Goal: Task Accomplishment & Management: Use online tool/utility

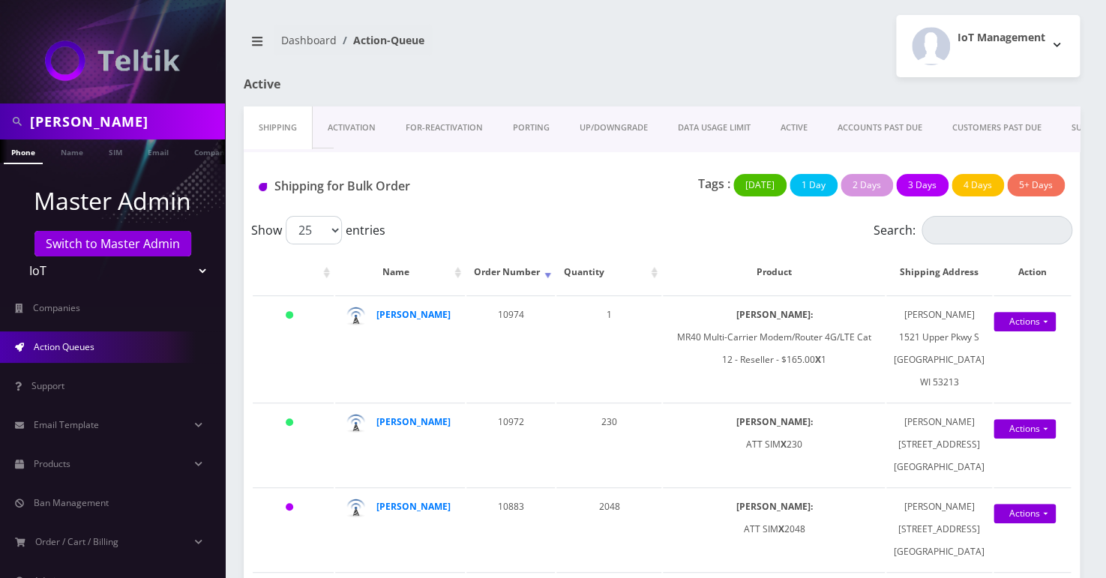
click at [111, 127] on input "[PERSON_NAME]" at bounding box center [125, 121] width 191 height 28
click at [42, 114] on input "[PERSON_NAME]" at bounding box center [125, 121] width 191 height 28
click at [42, 113] on input "[PERSON_NAME]" at bounding box center [125, 121] width 191 height 28
click at [42, 113] on input "Erica Madar" at bounding box center [125, 121] width 191 height 28
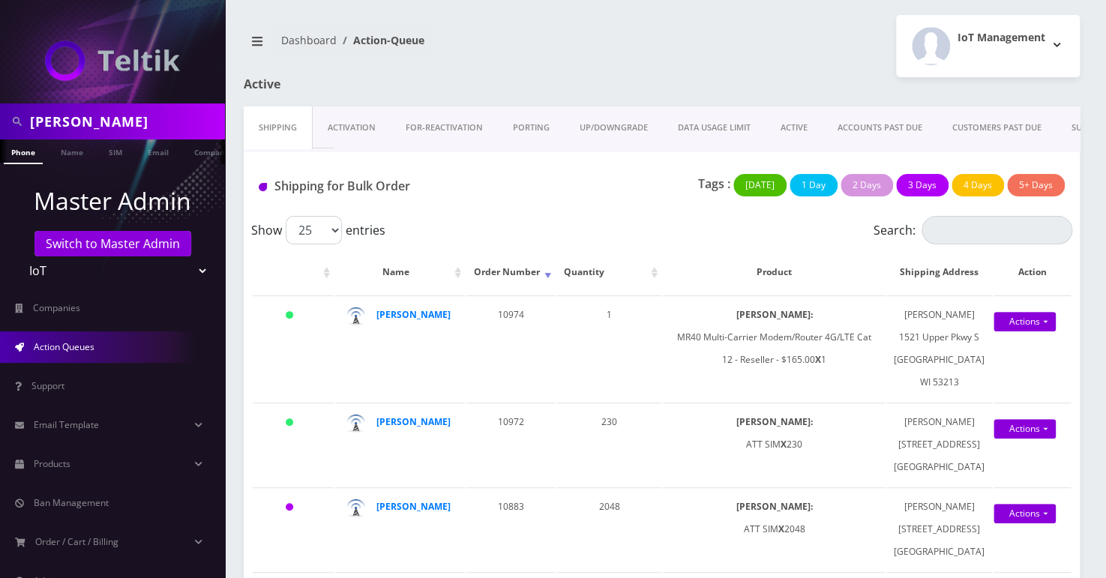
scroll to position [0, 7]
type input "[PERSON_NAME]"
click at [68, 307] on span "Companies" at bounding box center [56, 307] width 47 height 13
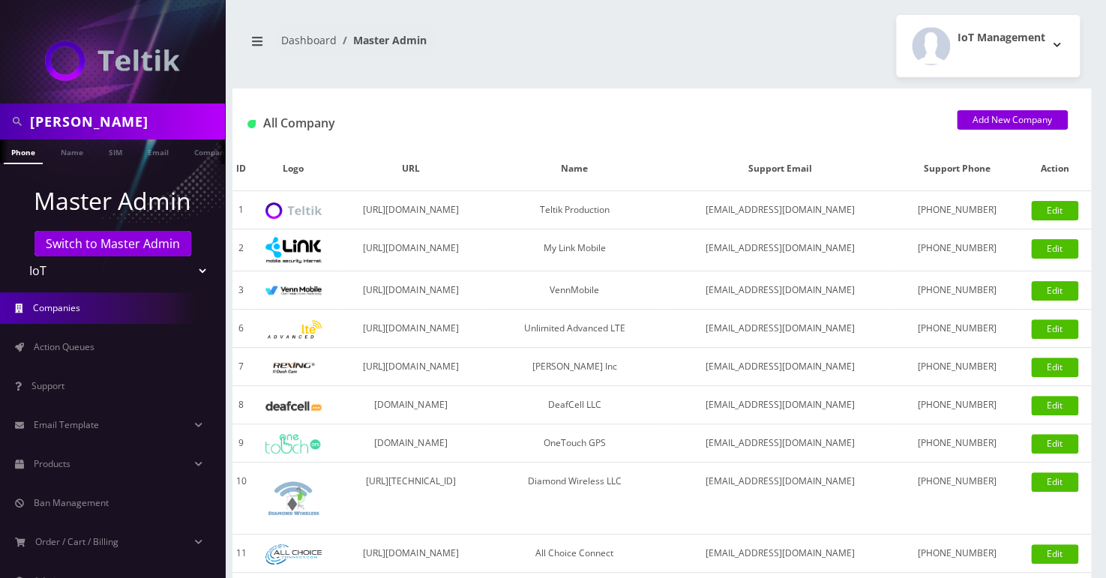
drag, startPoint x: 0, startPoint y: 0, endPoint x: 68, endPoint y: 280, distance: 287.8
click at [68, 280] on select "Teltik Production My Link Mobile VennMobile Unlimited Advanced LTE Rexing Inc D…" at bounding box center [112, 270] width 191 height 28
select select "1"
click at [17, 256] on select "Teltik Production My Link Mobile VennMobile Unlimited Advanced LTE Rexing Inc D…" at bounding box center [112, 270] width 191 height 28
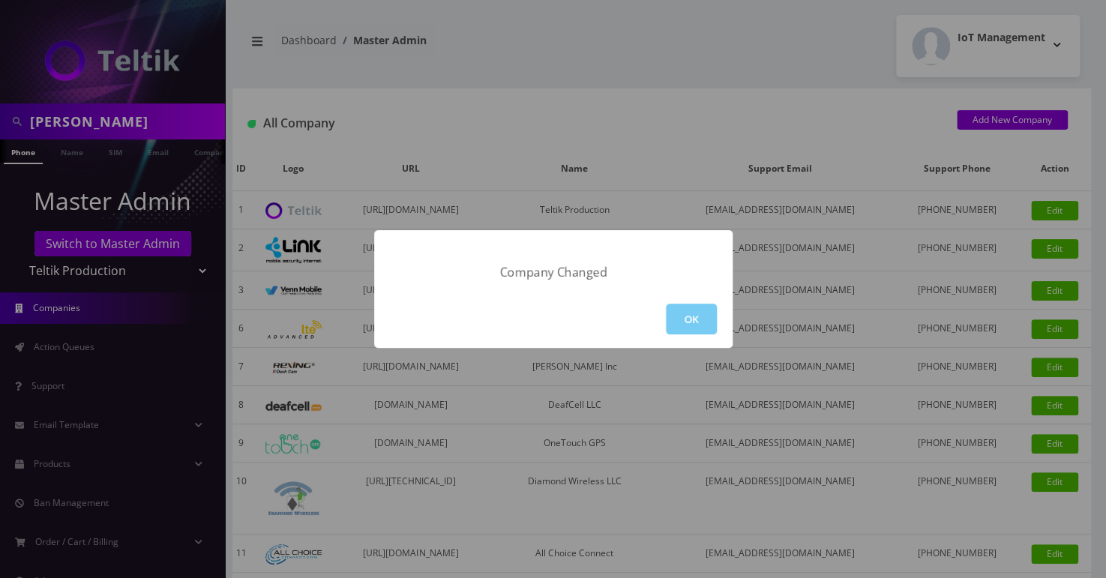
drag, startPoint x: 719, startPoint y: 301, endPoint x: 705, endPoint y: 329, distance: 31.8
click at [716, 313] on div "OK" at bounding box center [553, 319] width 358 height 58
click at [699, 329] on button "OK" at bounding box center [691, 319] width 51 height 31
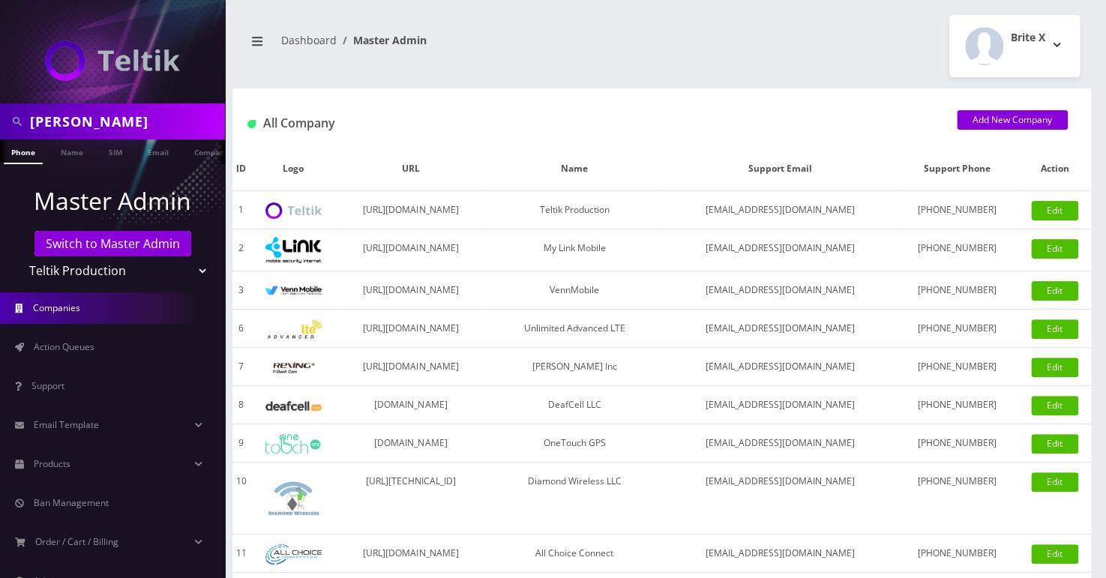
click at [60, 120] on input "[PERSON_NAME]" at bounding box center [125, 121] width 191 height 28
type input "evelyn moses"
click at [71, 148] on link "Name" at bounding box center [71, 151] width 37 height 25
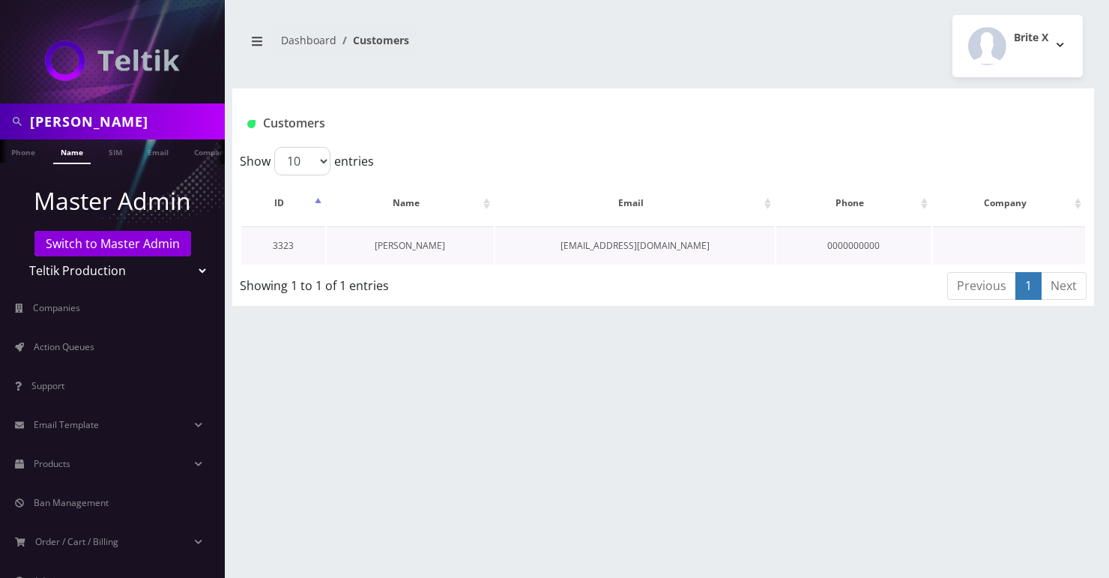
click at [397, 243] on link "[PERSON_NAME]" at bounding box center [410, 245] width 70 height 13
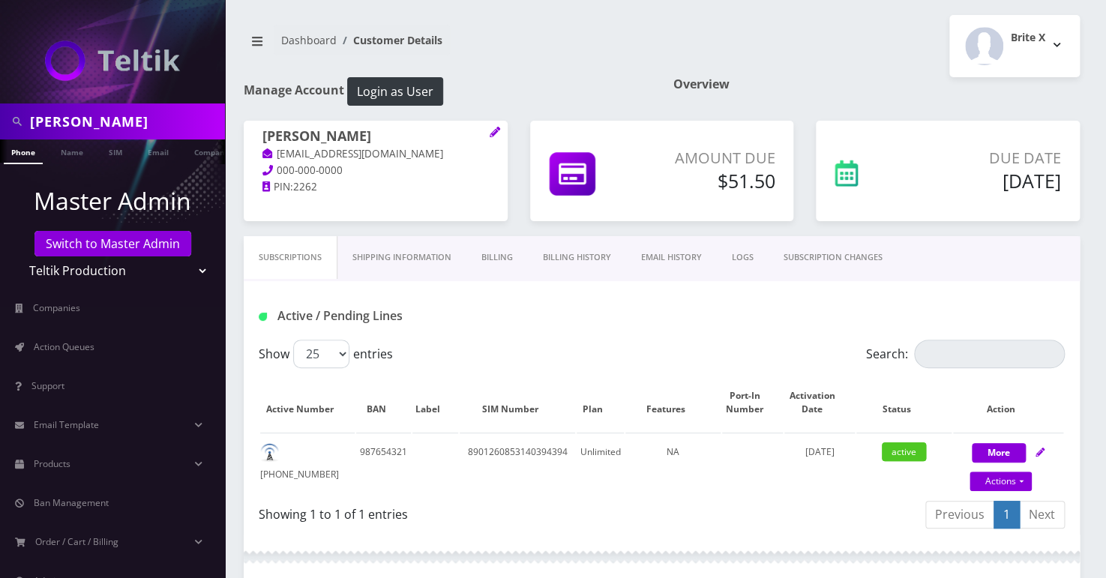
click at [418, 262] on link "Shipping Information" at bounding box center [401, 257] width 129 height 43
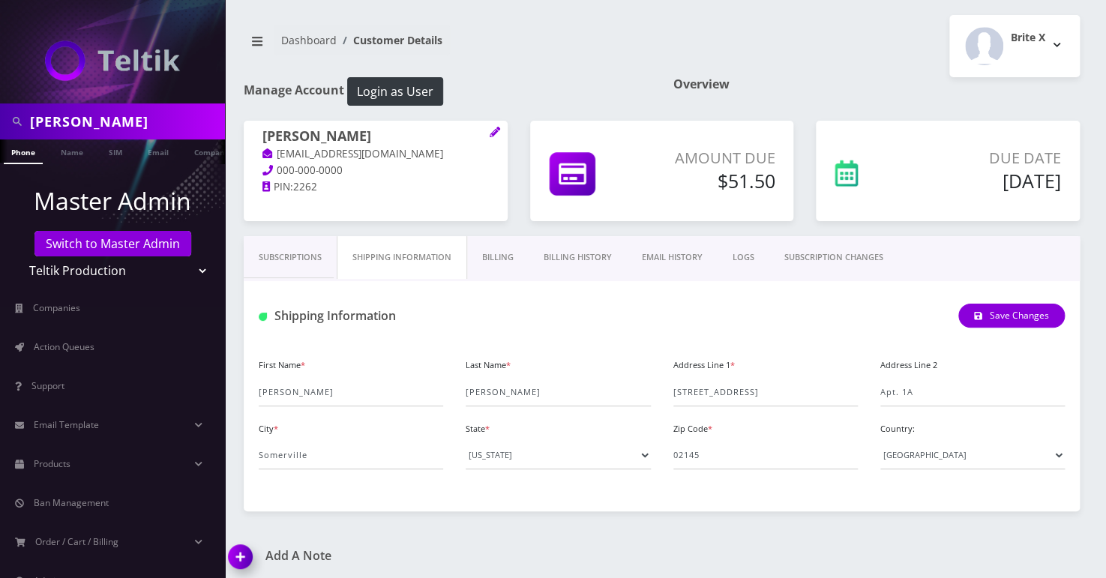
click at [274, 257] on link "Subscriptions" at bounding box center [290, 257] width 93 height 43
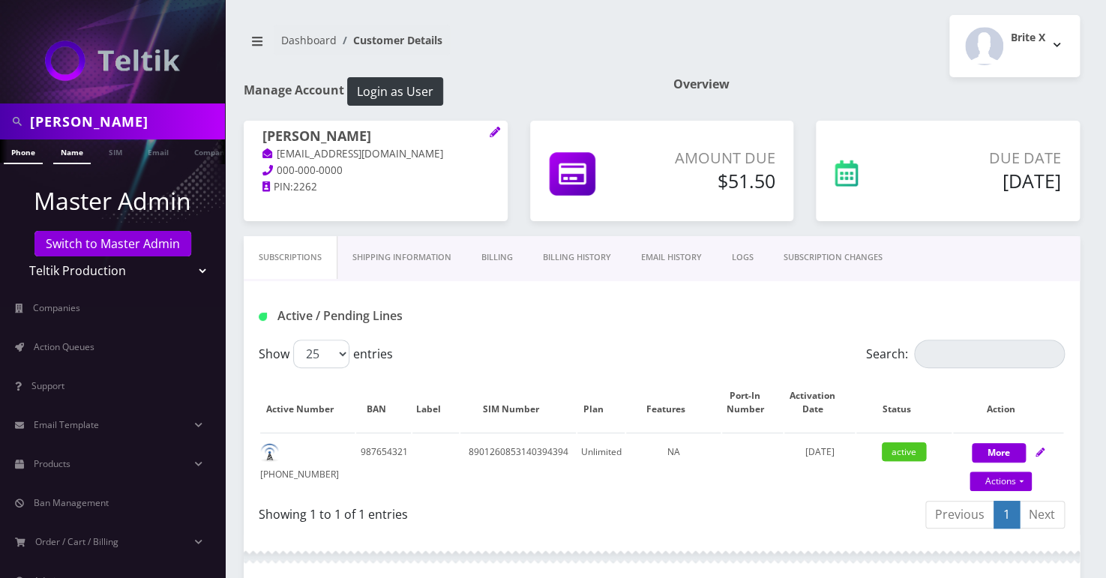
click at [56, 151] on link "Name" at bounding box center [71, 151] width 37 height 25
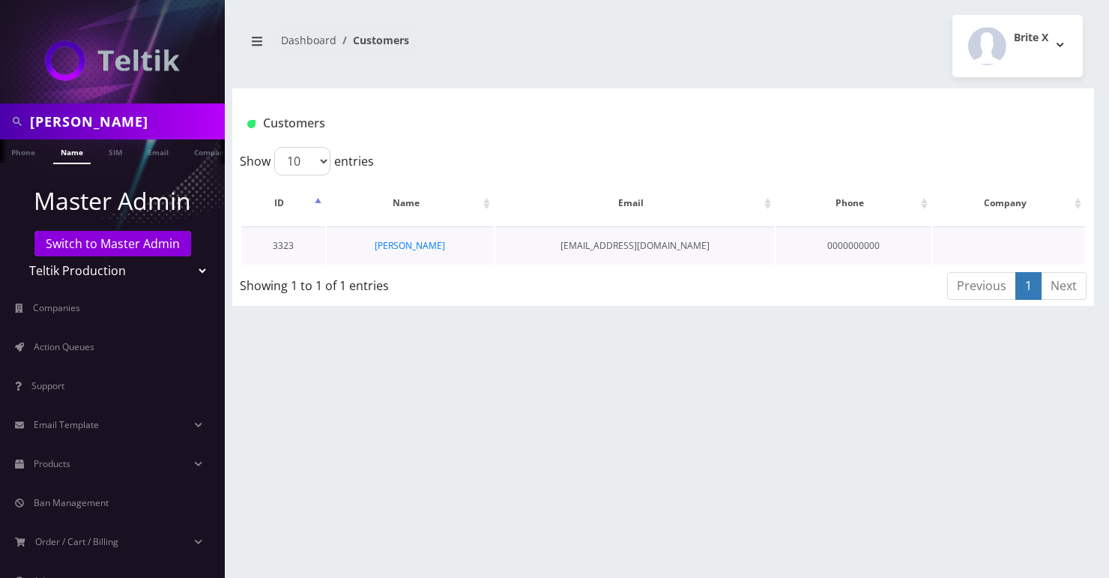
click at [412, 238] on td "[PERSON_NAME]" at bounding box center [410, 245] width 167 height 38
click at [418, 241] on link "[PERSON_NAME]" at bounding box center [410, 245] width 70 height 13
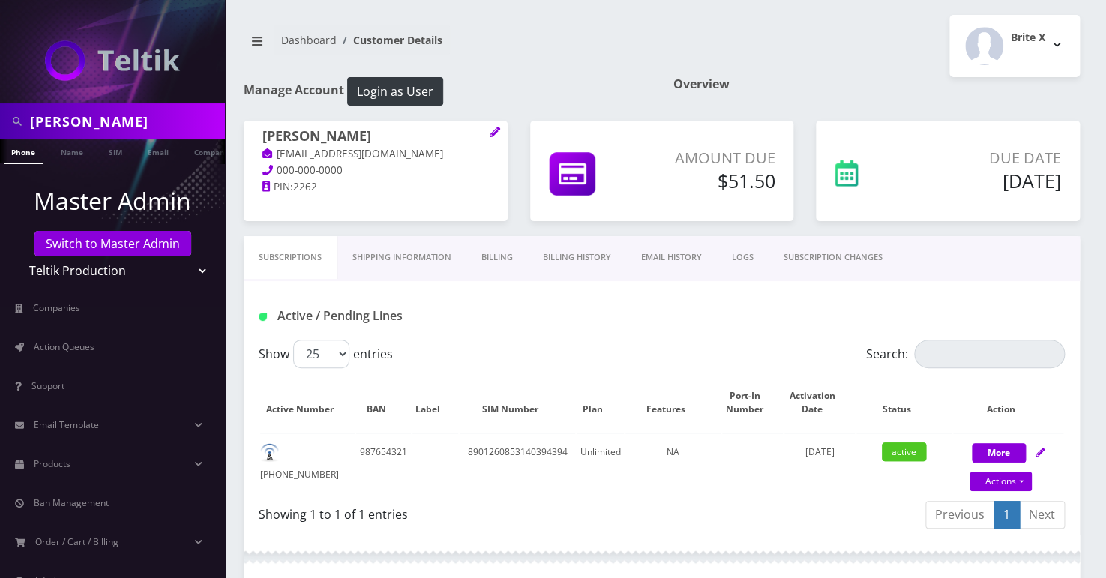
click at [503, 255] on link "Billing" at bounding box center [496, 257] width 61 height 43
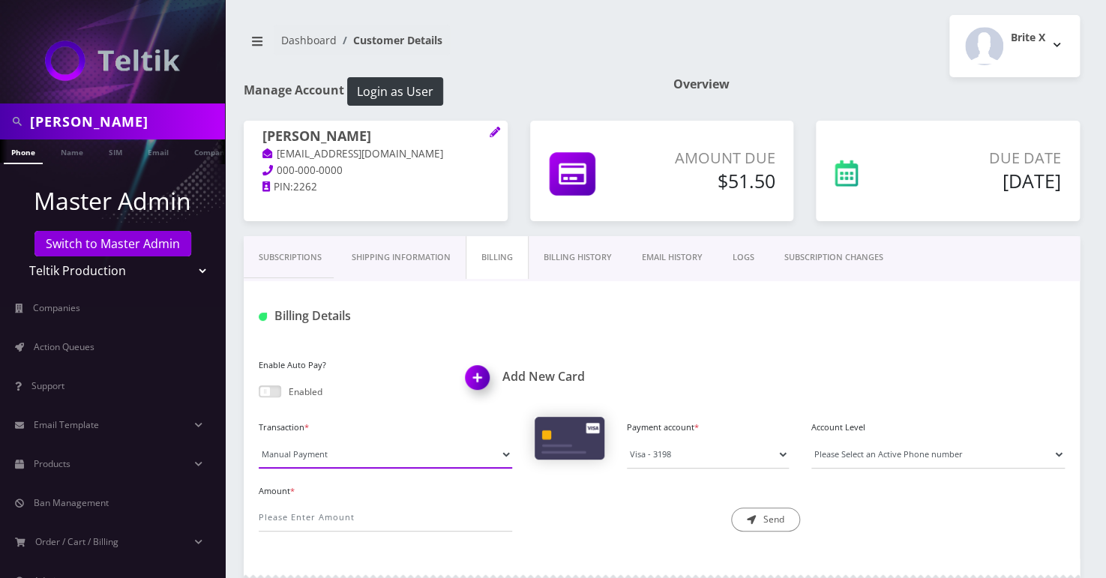
click at [365, 461] on select "Manual Payment Custom Charge Manual Credit Custom Invoice" at bounding box center [385, 454] width 253 height 28
select select "Custom Charge"
click at [259, 440] on select "Manual Payment Custom Charge Manual Credit Custom Invoice" at bounding box center [385, 454] width 253 height 28
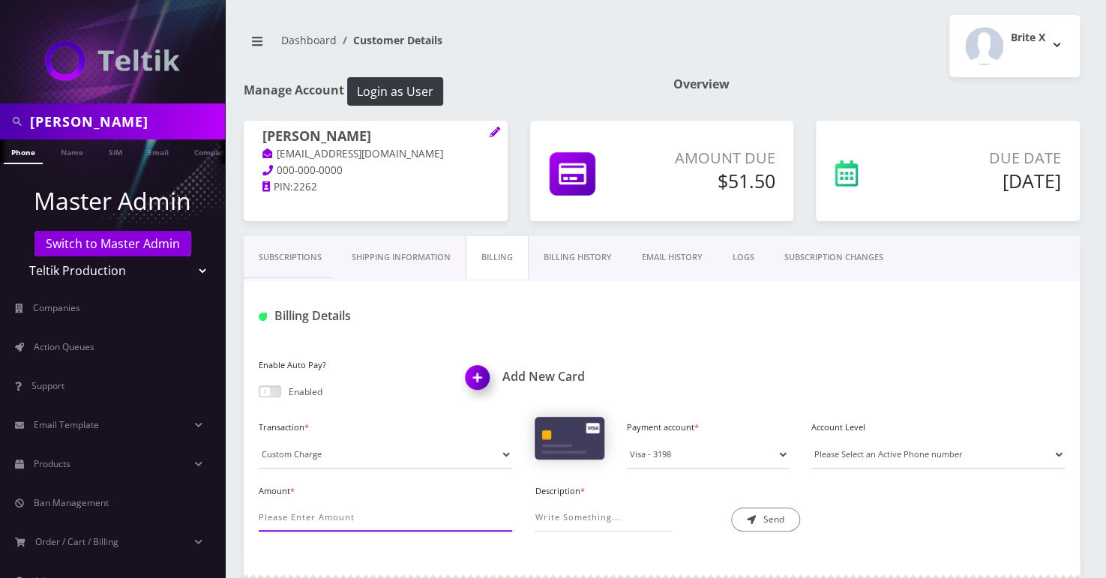
click at [326, 517] on input "Amount *" at bounding box center [385, 517] width 253 height 28
type input "18.66"
click at [562, 525] on input "Description *" at bounding box center [602, 517] width 136 height 28
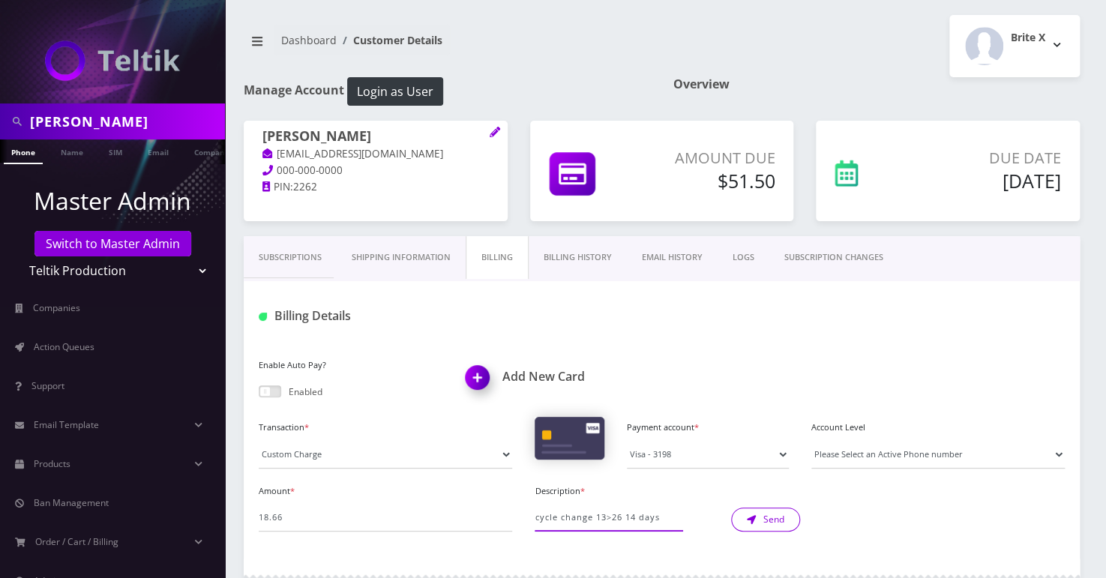
type input "cycle change 13>26 14 days"
click at [775, 511] on button "Send" at bounding box center [765, 520] width 69 height 24
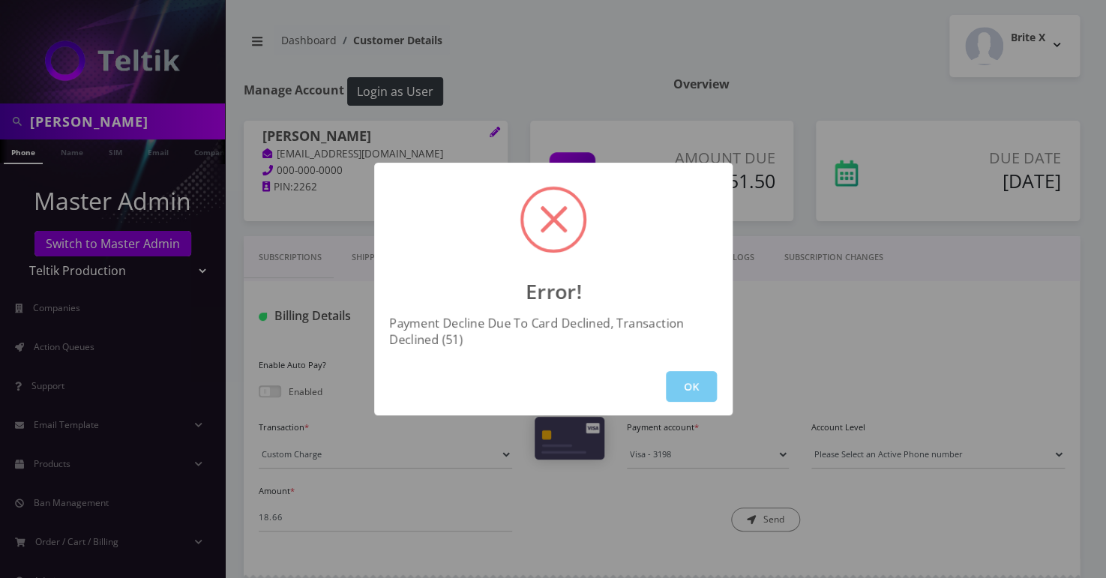
click at [695, 396] on button "OK" at bounding box center [691, 386] width 51 height 31
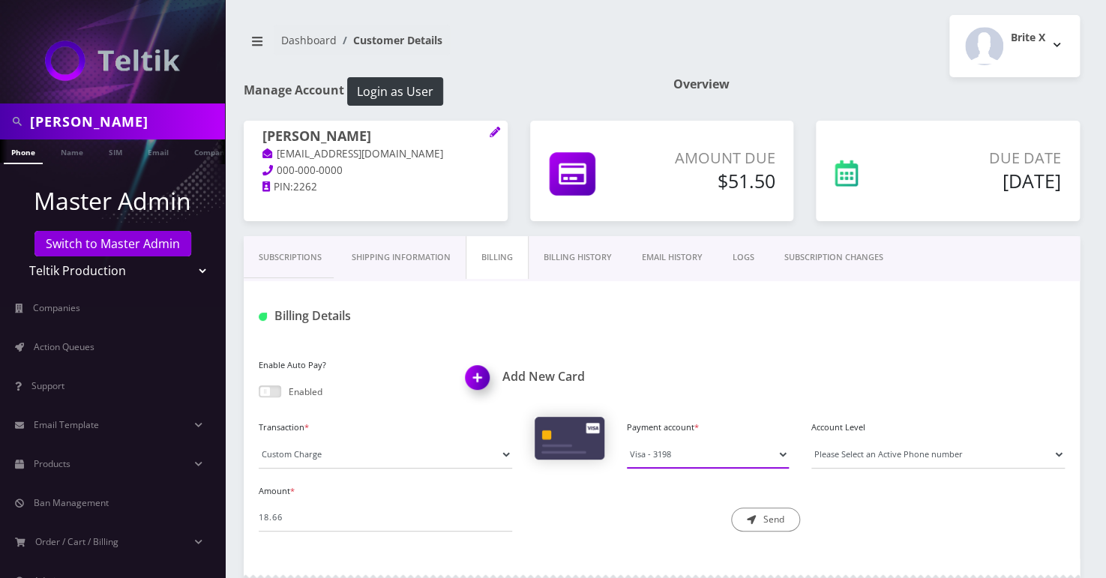
click at [661, 460] on select "Visa - 3198" at bounding box center [708, 454] width 162 height 28
click at [273, 457] on select "Manual Payment Custom Charge Manual Credit Custom Invoice" at bounding box center [385, 454] width 253 height 28
select select "Manual Credit"
click at [259, 440] on select "Manual Payment Custom Charge Manual Credit Custom Invoice" at bounding box center [385, 454] width 253 height 28
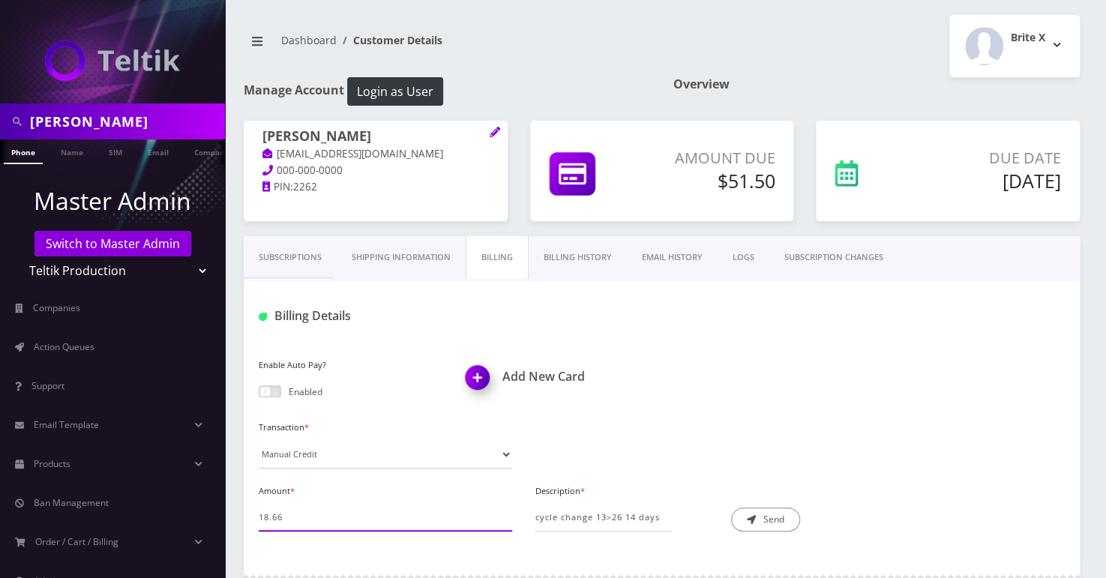
click at [306, 515] on input "18.66" at bounding box center [385, 517] width 253 height 28
type input "8.00"
click at [570, 515] on input "cycle change 13>26 14 days" at bounding box center [602, 517] width 136 height 28
type input "customer paying cycle date change up front"
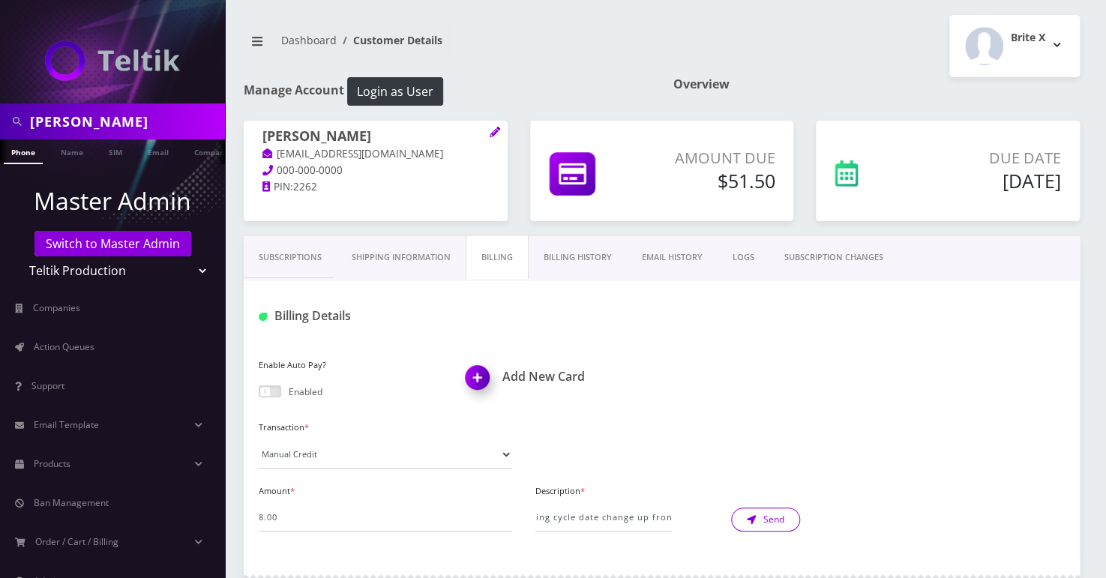
scroll to position [0, 0]
click at [770, 508] on button "Send" at bounding box center [765, 520] width 69 height 24
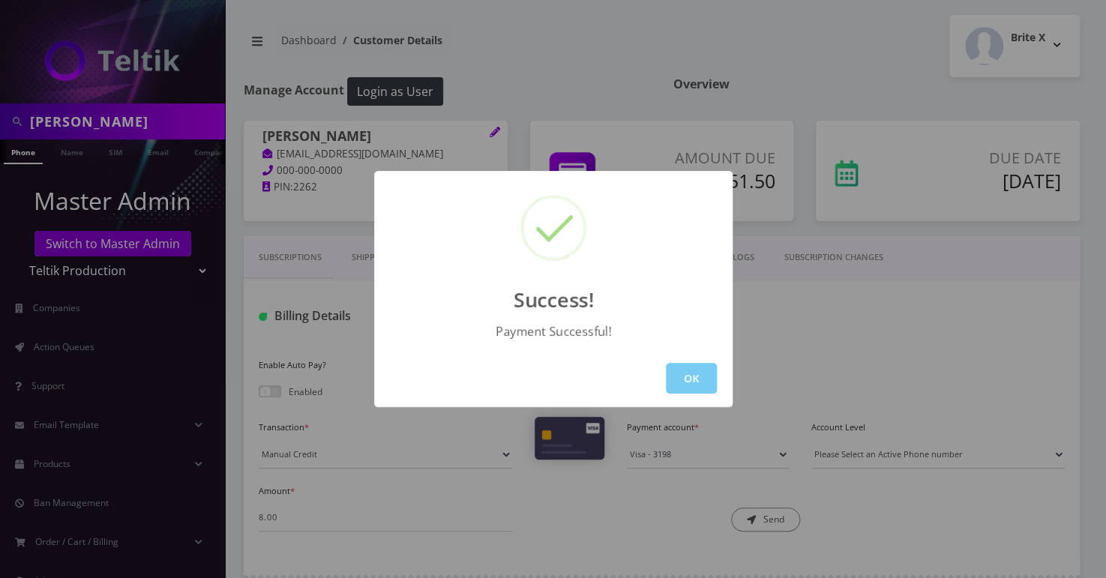
click at [687, 370] on button "OK" at bounding box center [691, 378] width 51 height 31
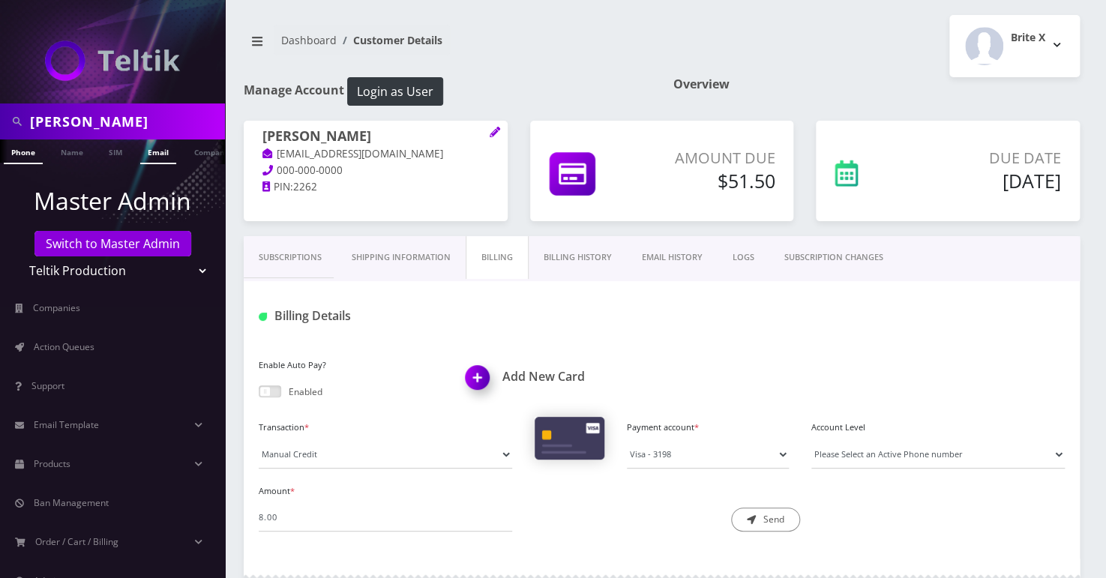
scroll to position [0, 7]
click at [64, 144] on link "Name" at bounding box center [64, 151] width 37 height 25
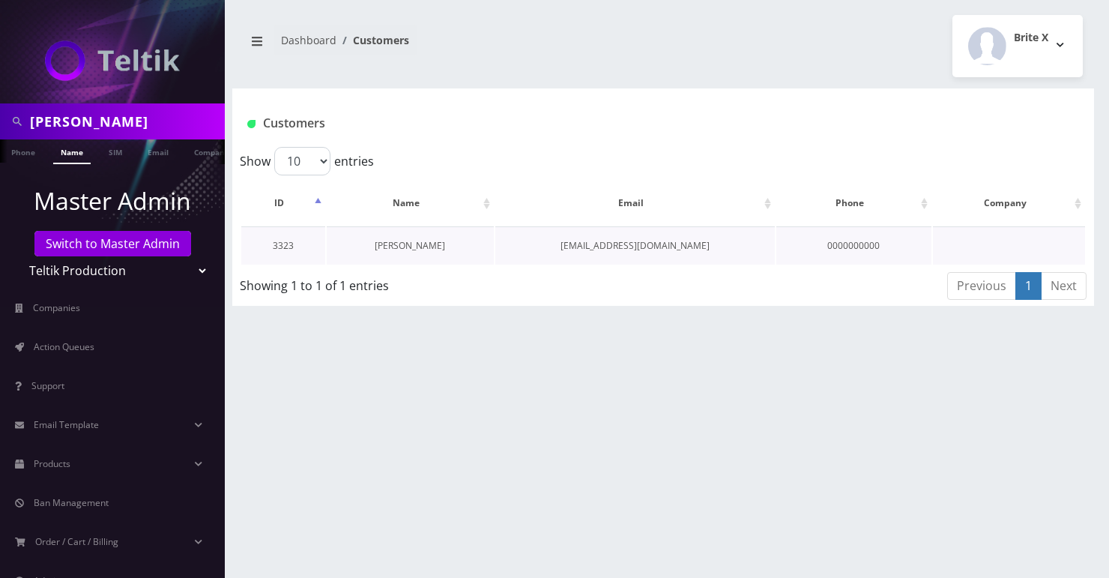
click at [420, 249] on link "[PERSON_NAME]" at bounding box center [410, 245] width 70 height 13
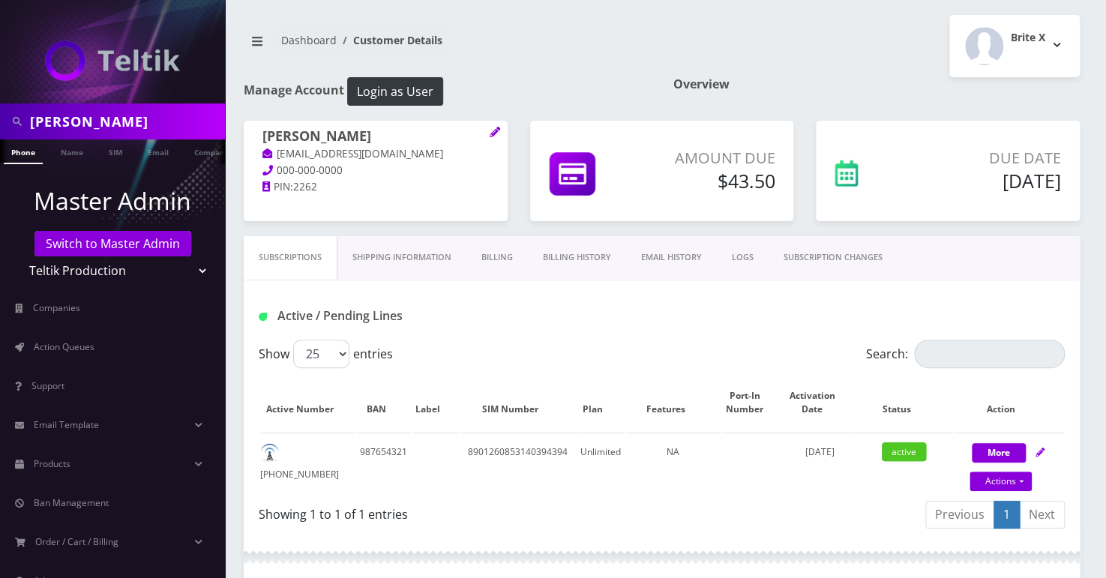
click at [505, 259] on link "Billing" at bounding box center [496, 257] width 61 height 43
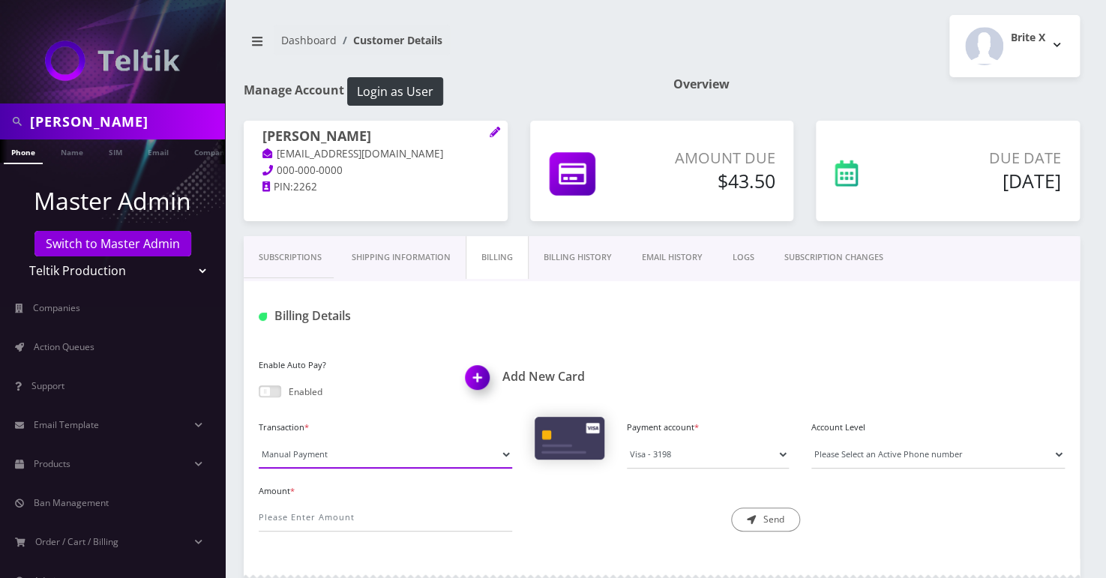
click at [329, 462] on select "Manual Payment Custom Charge Manual Credit Custom Invoice" at bounding box center [385, 454] width 253 height 28
select select "Custom Charge"
click at [259, 440] on select "Manual Payment Custom Charge Manual Credit Custom Invoice" at bounding box center [385, 454] width 253 height 28
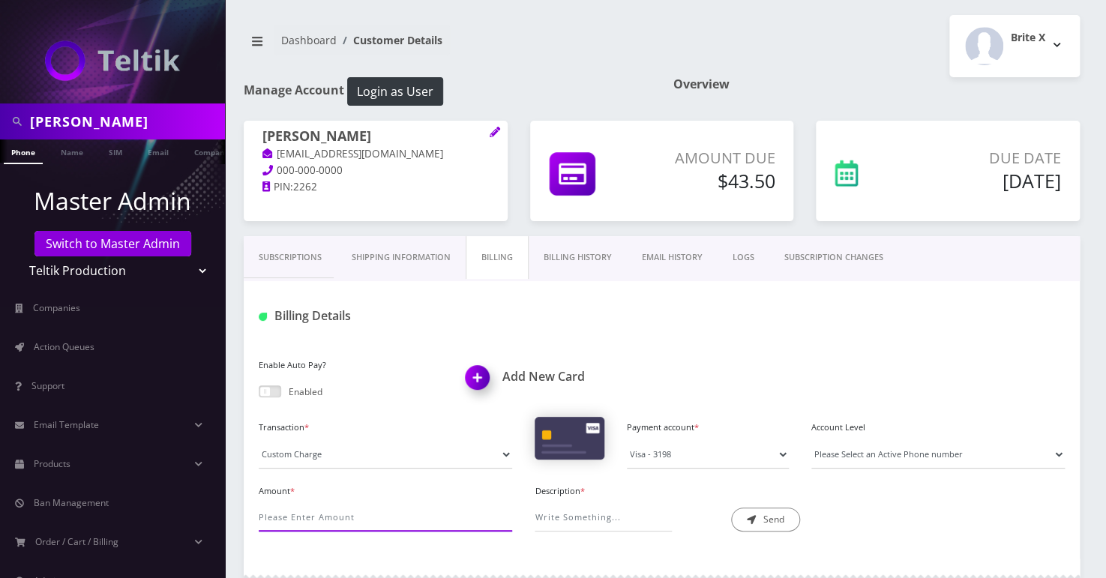
click at [295, 524] on input "Amount *" at bounding box center [385, 517] width 253 height 28
type input "18.66"
click at [654, 449] on select "Visa - 3198" at bounding box center [708, 454] width 162 height 28
click at [627, 440] on select "Visa - 3198" at bounding box center [708, 454] width 162 height 28
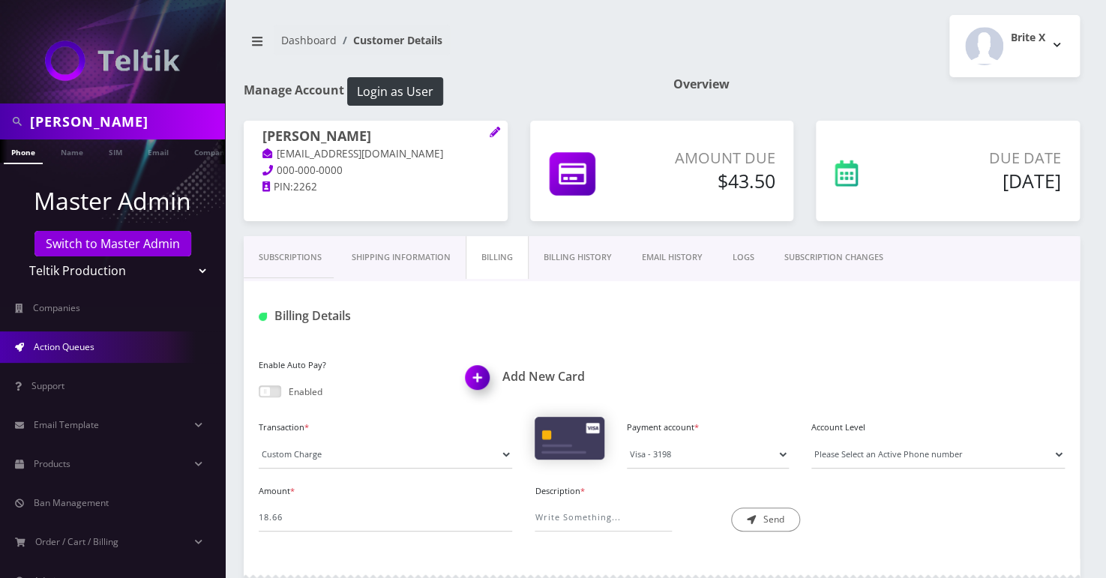
click at [49, 341] on span "Action Queues" at bounding box center [64, 346] width 61 height 13
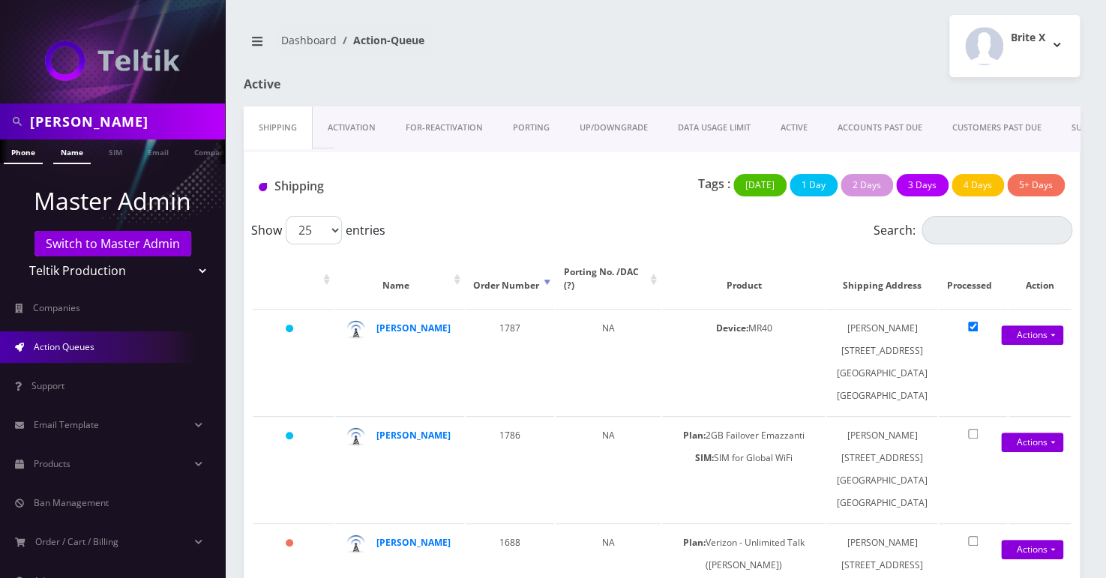
click at [73, 152] on link "Name" at bounding box center [71, 151] width 37 height 25
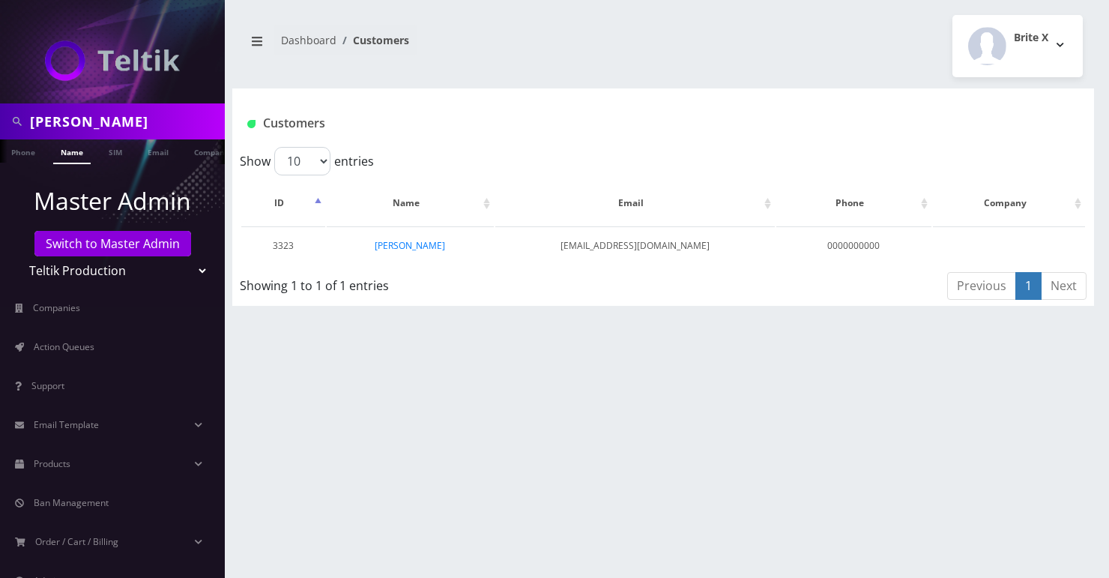
scroll to position [0, 7]
click at [429, 247] on link "[PERSON_NAME]" at bounding box center [410, 245] width 70 height 13
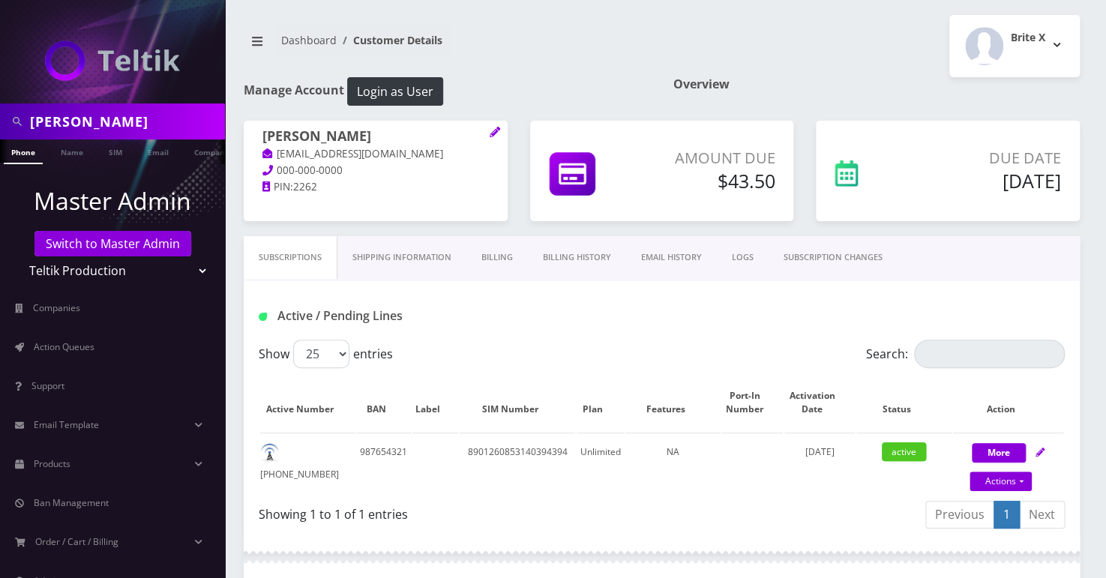
click at [490, 254] on link "Billing" at bounding box center [496, 257] width 61 height 43
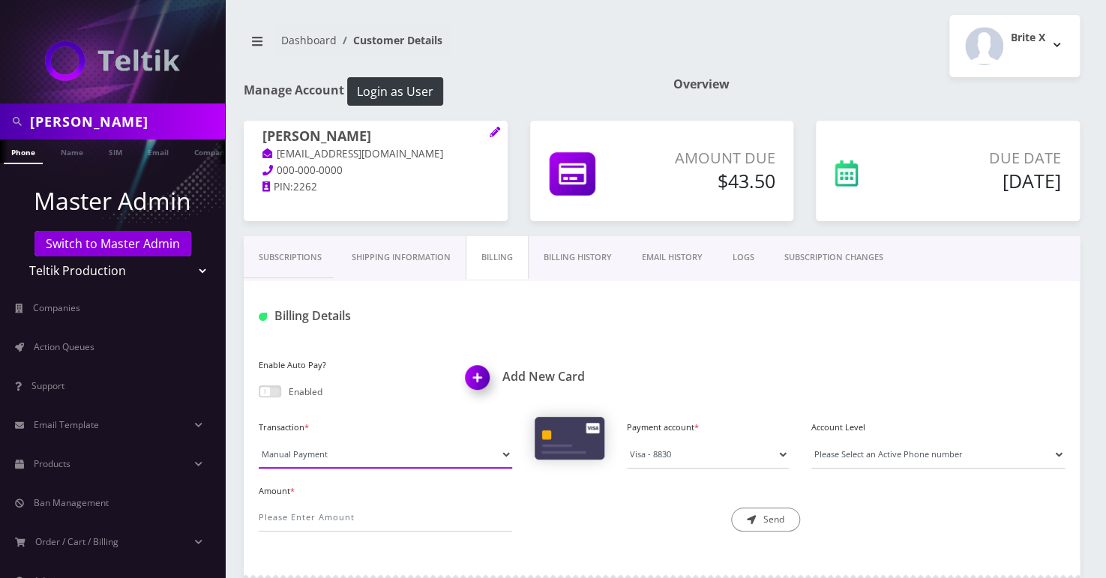
click at [313, 457] on select "Manual Payment Custom Charge Manual Credit Custom Invoice" at bounding box center [385, 454] width 253 height 28
select select "Custom Charge"
click at [259, 440] on select "Manual Payment Custom Charge Manual Credit Custom Invoice" at bounding box center [385, 454] width 253 height 28
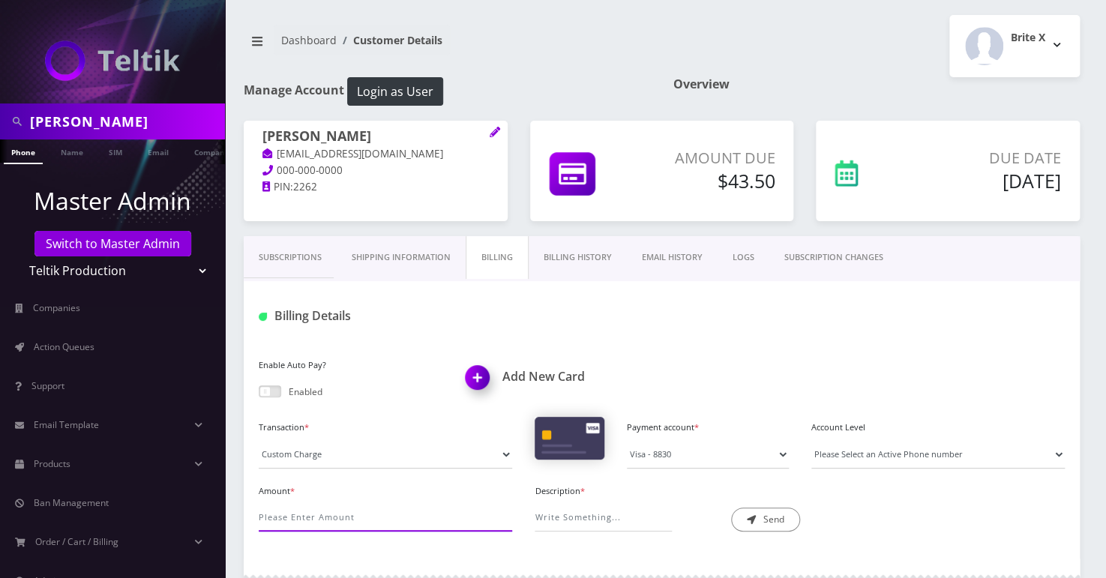
click at [277, 514] on input "Amount *" at bounding box center [385, 517] width 253 height 28
type input "18.66"
click at [691, 462] on select "Visa - 3198 Visa - 8830" at bounding box center [708, 454] width 162 height 28
click at [627, 440] on select "Visa - 3198 Visa - 8830" at bounding box center [708, 454] width 162 height 28
click at [578, 516] on input "Description *" at bounding box center [602, 517] width 136 height 28
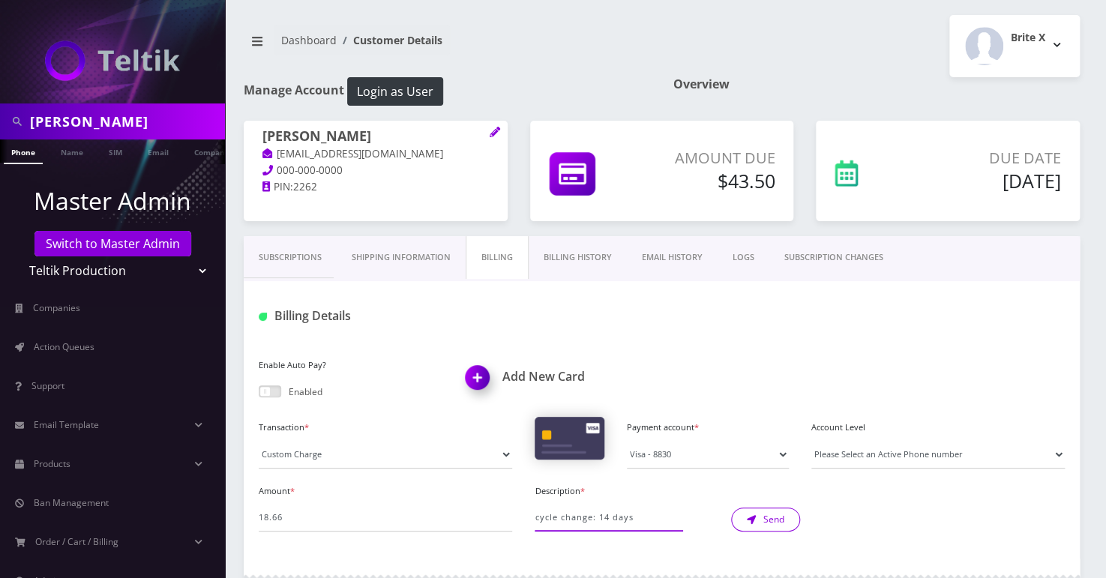
type input "cycle change: 14 days"
click at [770, 523] on button "Send" at bounding box center [765, 520] width 69 height 24
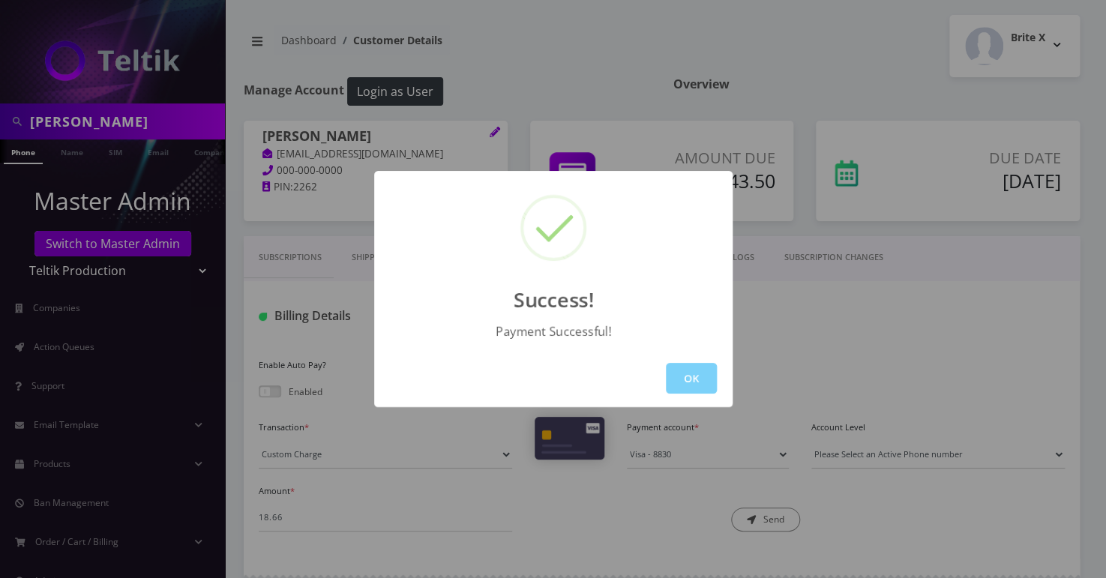
click at [685, 379] on button "OK" at bounding box center [691, 378] width 51 height 31
